Goal: Information Seeking & Learning: Learn about a topic

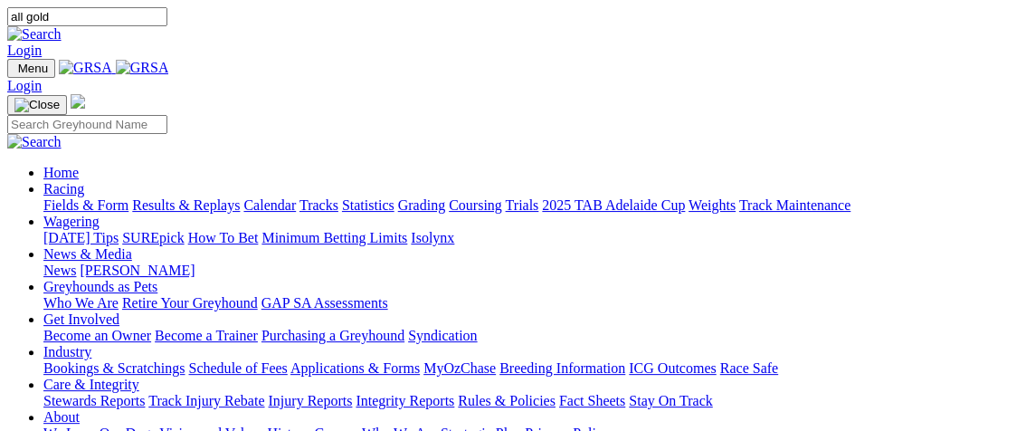
type input "all gold"
click at [62, 26] on link at bounding box center [34, 33] width 54 height 15
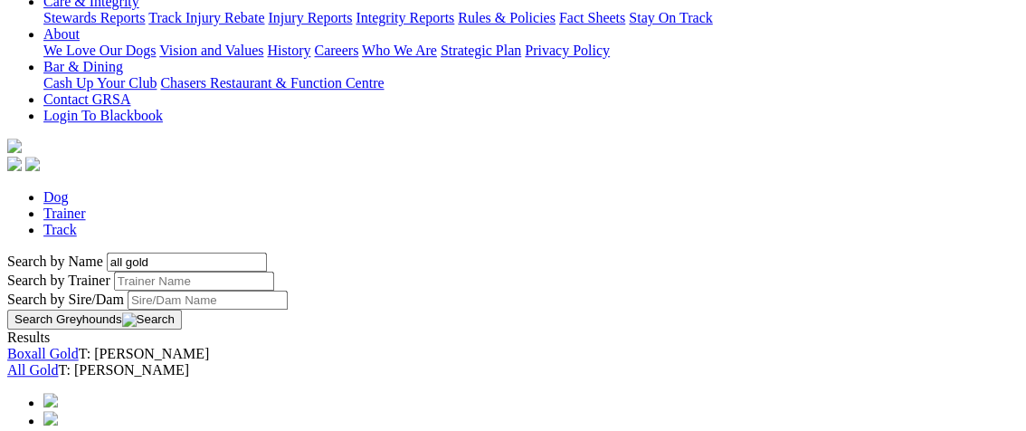
scroll to position [417, 0]
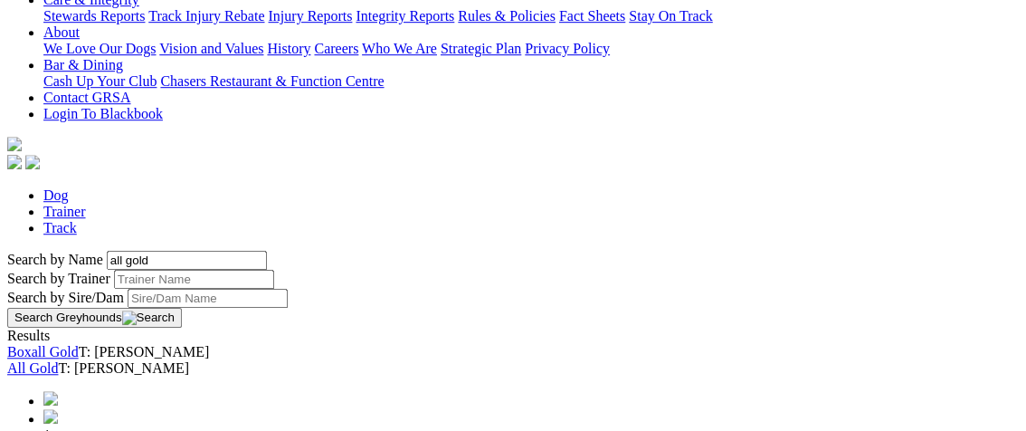
click at [58, 360] on link "All Gold" at bounding box center [32, 367] width 51 height 15
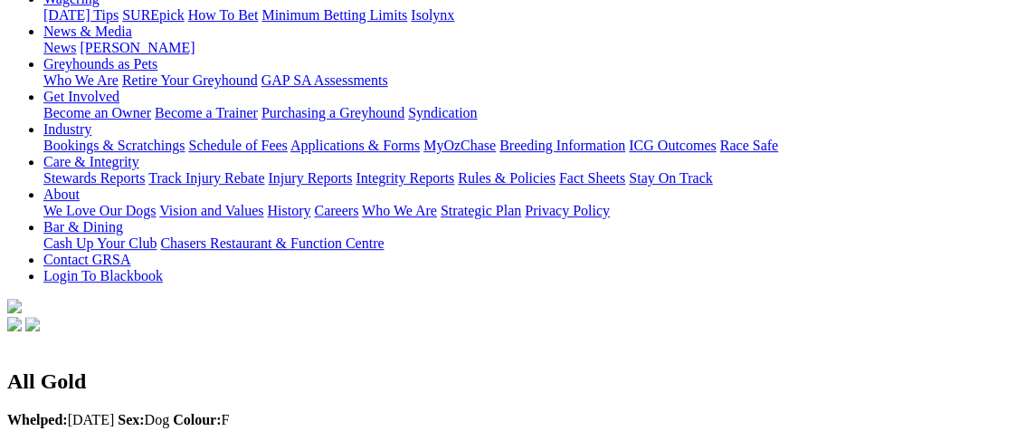
scroll to position [253, 0]
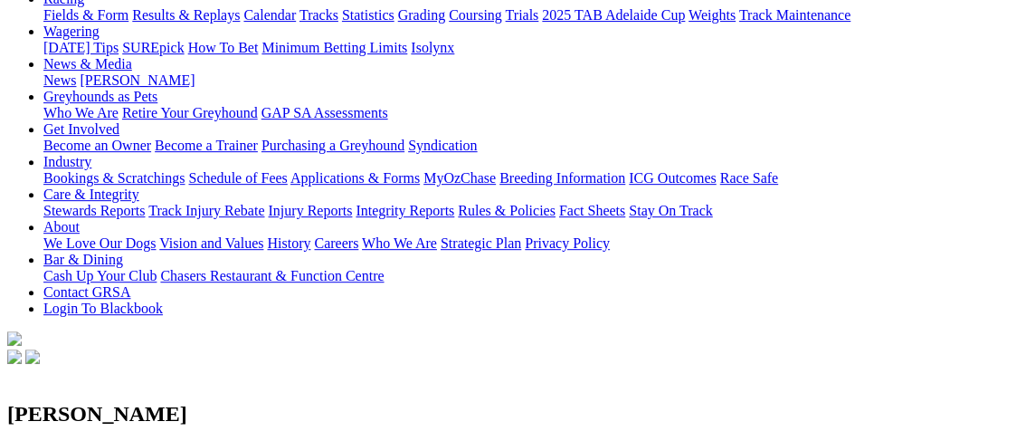
scroll to position [176, 0]
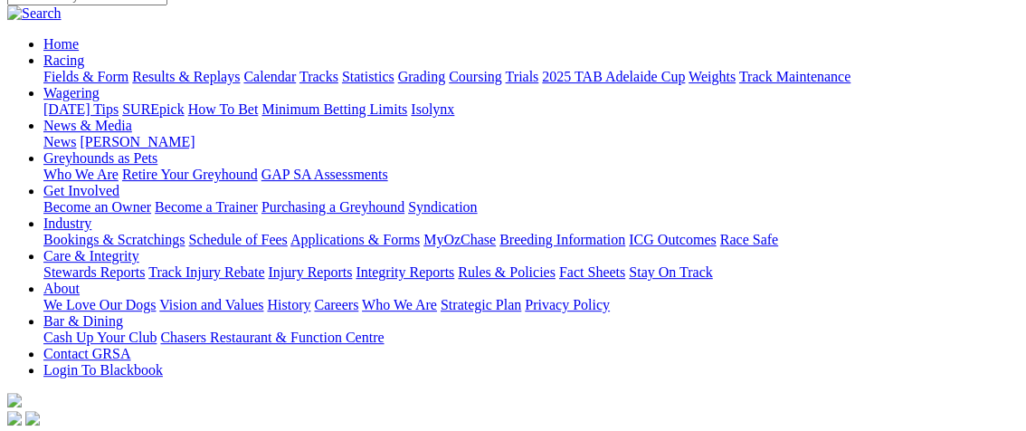
scroll to position [167, 0]
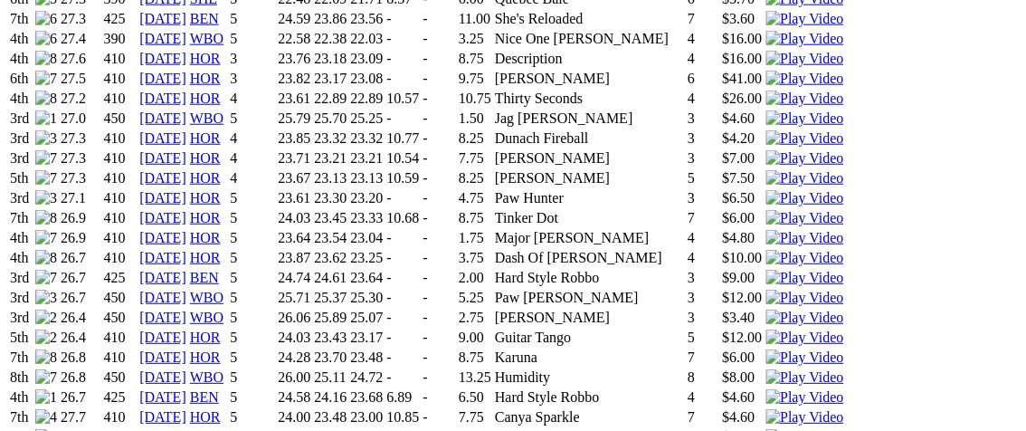
scroll to position [1799, 0]
